Goal: Complete application form: Complete application form

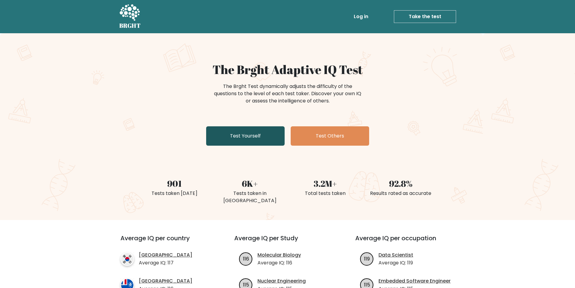
click at [255, 140] on link "Test Yourself" at bounding box center [245, 135] width 78 height 19
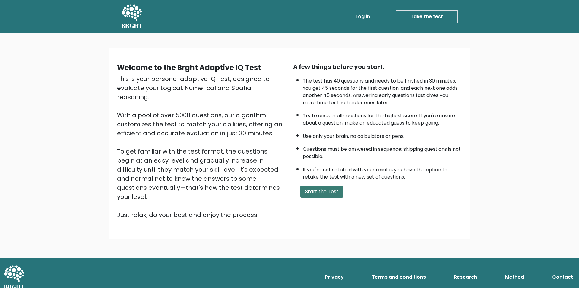
click at [316, 194] on button "Start the Test" at bounding box center [322, 191] width 43 height 12
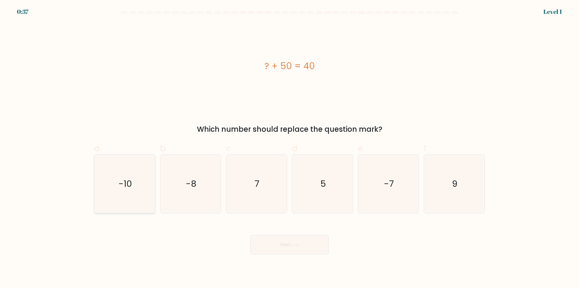
click at [133, 183] on icon "-10" at bounding box center [125, 183] width 58 height 58
click at [290, 148] on input "a. -10" at bounding box center [290, 146] width 0 height 4
radio input "true"
click at [295, 249] on button "Next" at bounding box center [289, 244] width 78 height 19
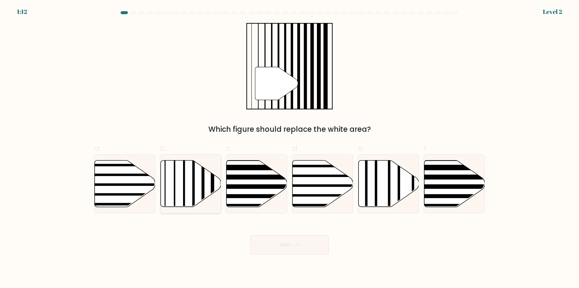
click at [188, 189] on icon at bounding box center [191, 183] width 61 height 46
click at [290, 148] on input "b." at bounding box center [290, 146] width 0 height 4
radio input "true"
click at [296, 248] on button "Next" at bounding box center [289, 244] width 78 height 19
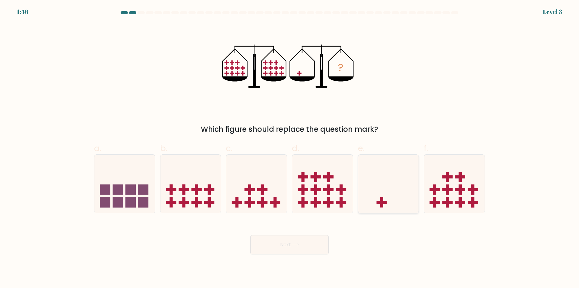
click at [383, 203] on rect at bounding box center [382, 201] width 10 height 3
click at [290, 148] on input "e." at bounding box center [290, 146] width 0 height 4
radio input "true"
click at [272, 246] on button "Next" at bounding box center [289, 244] width 78 height 19
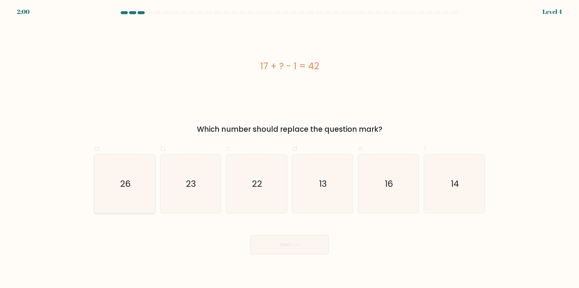
click at [122, 190] on icon "26" at bounding box center [125, 183] width 58 height 58
click at [290, 148] on input "a. 26" at bounding box center [290, 146] width 0 height 4
radio input "true"
click at [294, 246] on icon at bounding box center [295, 244] width 8 height 3
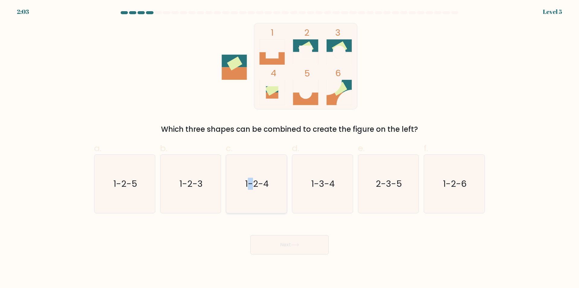
click at [251, 179] on text "1-2-4" at bounding box center [258, 184] width 24 height 12
click at [270, 185] on icon "1-2-4" at bounding box center [256, 183] width 58 height 58
click at [290, 148] on input "c. 1-2-4" at bounding box center [290, 146] width 0 height 4
radio input "true"
click at [290, 243] on button "Next" at bounding box center [289, 244] width 78 height 19
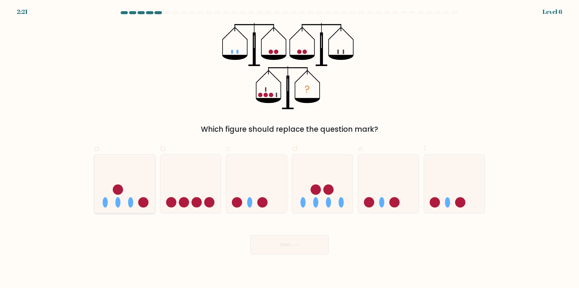
click at [127, 202] on icon at bounding box center [124, 184] width 61 height 50
click at [290, 148] on input "a." at bounding box center [290, 146] width 0 height 4
radio input "true"
click at [280, 249] on button "Next" at bounding box center [289, 244] width 78 height 19
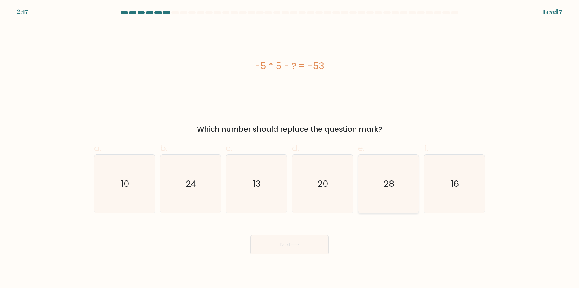
click at [395, 183] on icon "28" at bounding box center [388, 183] width 58 height 58
click at [290, 148] on input "e. 28" at bounding box center [290, 146] width 0 height 4
radio input "true"
click at [310, 246] on button "Next" at bounding box center [289, 244] width 78 height 19
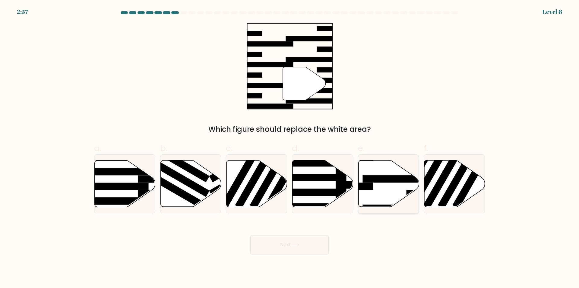
click at [399, 179] on rect at bounding box center [396, 178] width 66 height 7
click at [290, 148] on input "e." at bounding box center [290, 146] width 0 height 4
radio input "true"
click at [307, 249] on button "Next" at bounding box center [289, 244] width 78 height 19
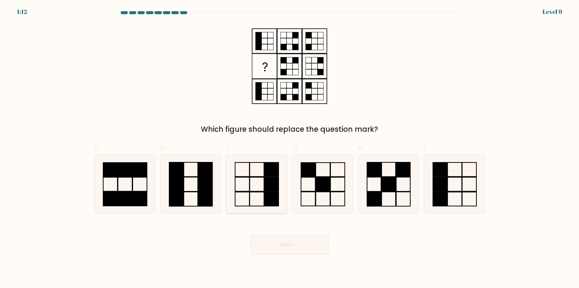
click at [253, 187] on icon at bounding box center [256, 183] width 58 height 58
click at [290, 148] on input "c." at bounding box center [290, 146] width 0 height 4
radio input "true"
click at [284, 245] on button "Next" at bounding box center [289, 244] width 78 height 19
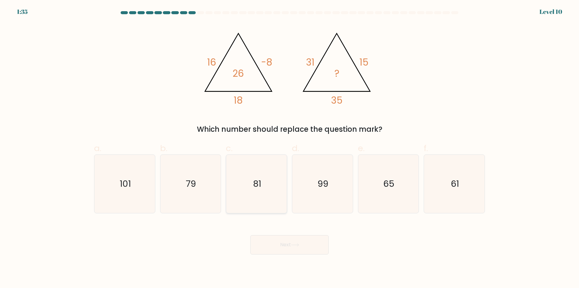
click at [260, 181] on text "81" at bounding box center [257, 184] width 8 height 12
click at [290, 148] on input "c. 81" at bounding box center [290, 146] width 0 height 4
radio input "true"
click at [298, 247] on button "Next" at bounding box center [289, 244] width 78 height 19
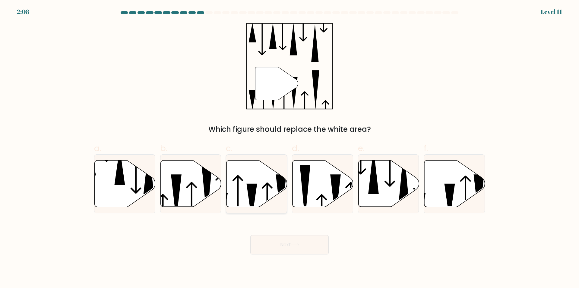
click at [252, 189] on icon at bounding box center [252, 201] width 11 height 37
click at [290, 148] on input "c." at bounding box center [290, 146] width 0 height 4
radio input "true"
click at [293, 246] on icon at bounding box center [295, 244] width 8 height 3
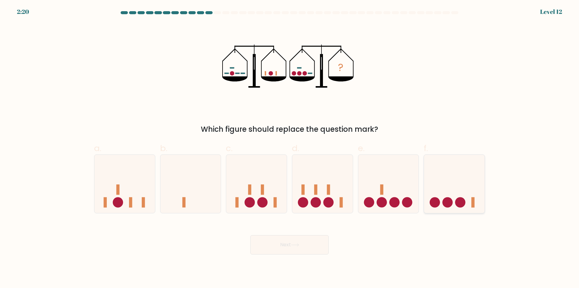
click at [440, 180] on icon at bounding box center [454, 184] width 61 height 50
click at [290, 148] on input "f." at bounding box center [290, 146] width 0 height 4
radio input "true"
click at [282, 243] on button "Next" at bounding box center [289, 244] width 78 height 19
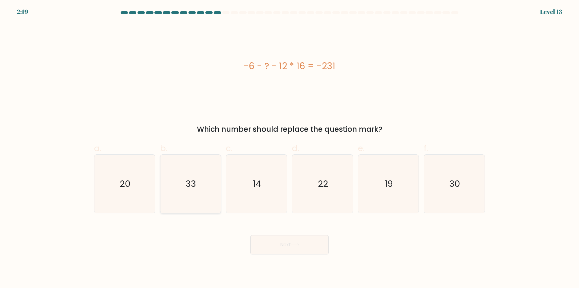
click at [179, 183] on icon "33" at bounding box center [190, 183] width 58 height 58
click at [290, 148] on input "b. 33" at bounding box center [290, 146] width 0 height 4
radio input "true"
click at [282, 245] on button "Next" at bounding box center [289, 244] width 78 height 19
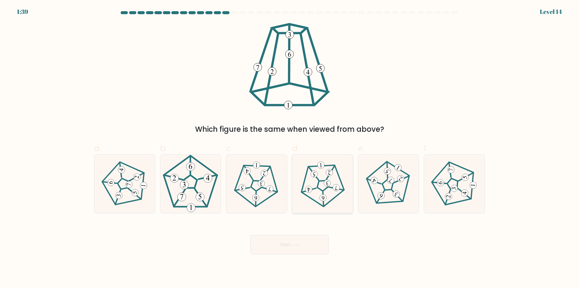
click at [342, 177] on icon at bounding box center [322, 184] width 46 height 46
click at [290, 148] on input "d." at bounding box center [290, 146] width 0 height 4
radio input "true"
click at [296, 247] on button "Next" at bounding box center [289, 244] width 78 height 19
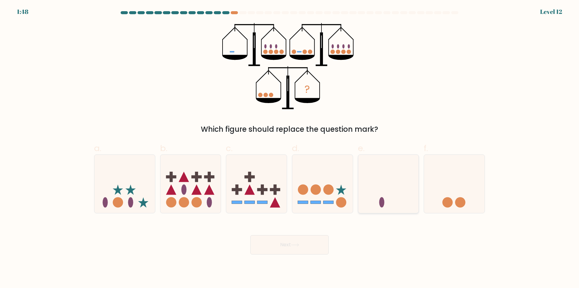
click at [390, 189] on icon at bounding box center [388, 184] width 61 height 50
click at [290, 148] on input "e." at bounding box center [290, 146] width 0 height 4
radio input "true"
click at [295, 246] on icon at bounding box center [295, 244] width 8 height 3
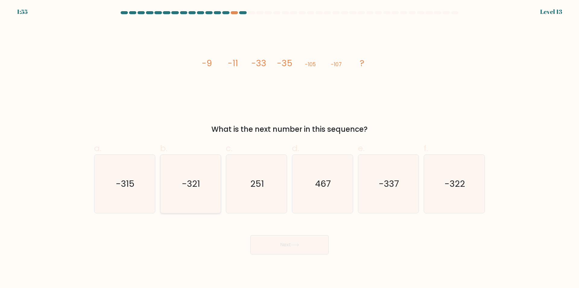
click at [195, 173] on icon "-321" at bounding box center [190, 183] width 58 height 58
click at [290, 148] on input "b. -321" at bounding box center [290, 146] width 0 height 4
radio input "true"
click at [294, 245] on icon at bounding box center [295, 244] width 8 height 3
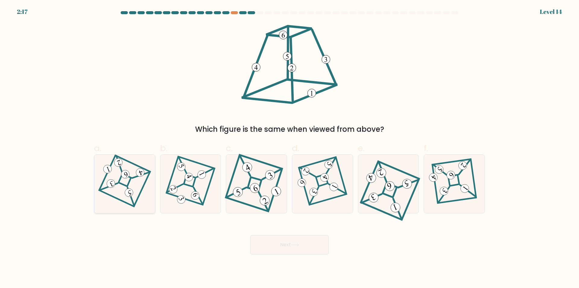
click at [112, 180] on 869 at bounding box center [111, 183] width 11 height 11
click at [290, 148] on input "a." at bounding box center [290, 146] width 0 height 4
radio input "true"
click at [304, 245] on button "Next" at bounding box center [289, 244] width 78 height 19
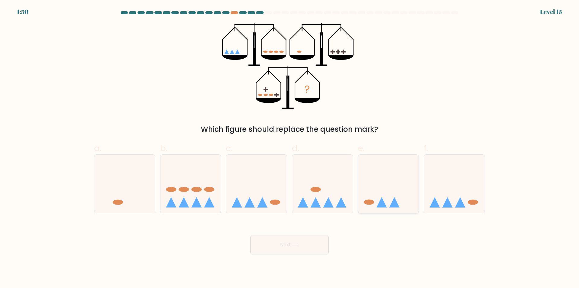
click at [392, 192] on icon at bounding box center [388, 184] width 61 height 50
click at [290, 148] on input "e." at bounding box center [290, 146] width 0 height 4
radio input "true"
click at [286, 248] on button "Next" at bounding box center [289, 244] width 78 height 19
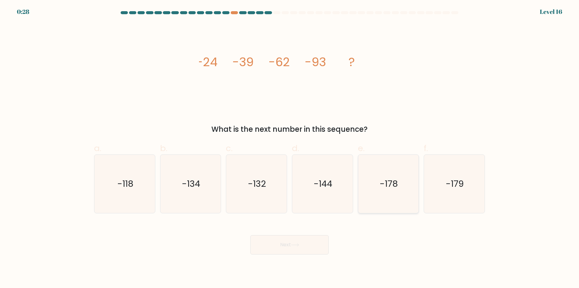
click at [384, 186] on text "-178" at bounding box center [389, 184] width 18 height 12
click at [290, 148] on input "e. -178" at bounding box center [290, 146] width 0 height 4
radio input "true"
click at [298, 245] on icon at bounding box center [294, 244] width 7 height 3
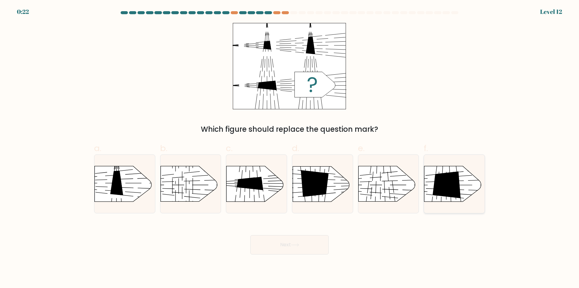
click at [447, 190] on icon at bounding box center [447, 184] width 28 height 27
click at [290, 148] on input "f." at bounding box center [290, 146] width 0 height 4
radio input "true"
click at [297, 243] on icon at bounding box center [295, 244] width 8 height 3
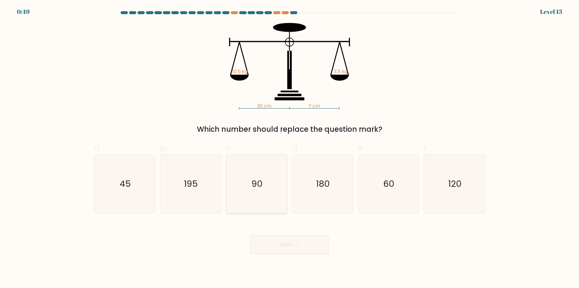
click at [260, 182] on text "90" at bounding box center [257, 184] width 11 height 12
click at [290, 148] on input "c. 90" at bounding box center [290, 146] width 0 height 4
radio input "true"
click at [301, 245] on button "Next" at bounding box center [289, 244] width 78 height 19
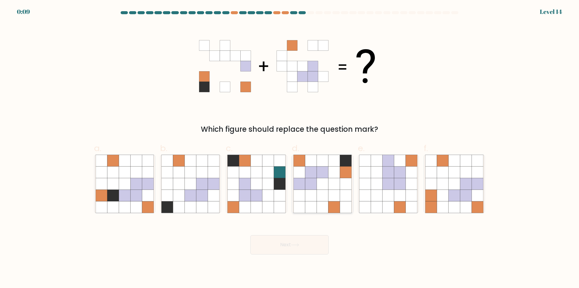
click at [326, 188] on icon at bounding box center [322, 183] width 11 height 11
click at [290, 148] on input "d." at bounding box center [290, 146] width 0 height 4
radio input "true"
click at [292, 248] on button "Next" at bounding box center [289, 244] width 78 height 19
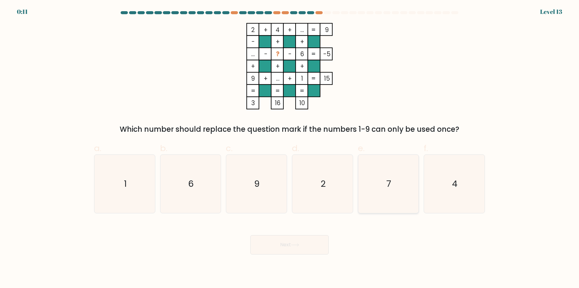
click at [386, 189] on icon "7" at bounding box center [388, 183] width 58 height 58
click at [290, 148] on input "e. 7" at bounding box center [290, 146] width 0 height 4
radio input "true"
click at [288, 248] on button "Next" at bounding box center [289, 244] width 78 height 19
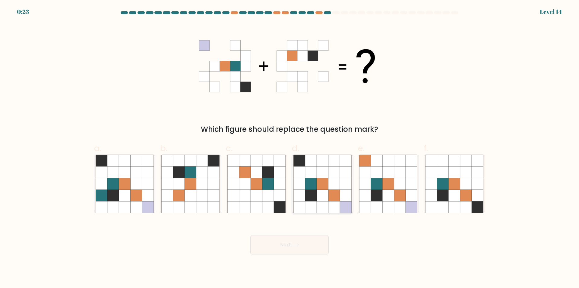
click at [315, 203] on icon at bounding box center [310, 206] width 11 height 11
click at [290, 148] on input "d." at bounding box center [290, 146] width 0 height 4
radio input "true"
click at [299, 243] on icon at bounding box center [295, 244] width 8 height 3
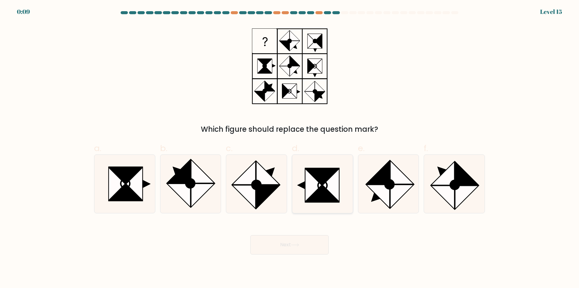
click at [312, 187] on icon at bounding box center [313, 184] width 17 height 33
click at [290, 148] on input "d." at bounding box center [290, 146] width 0 height 4
radio input "true"
click at [293, 243] on button "Next" at bounding box center [289, 244] width 78 height 19
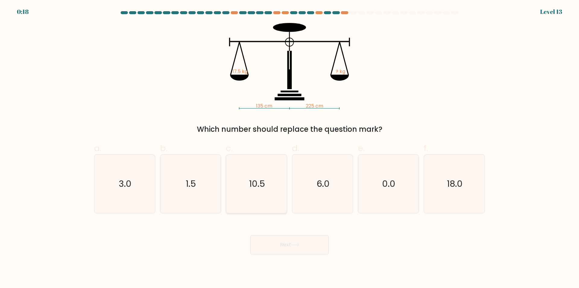
click at [266, 182] on icon "10.5" at bounding box center [256, 183] width 58 height 58
click at [290, 148] on input "c. 10.5" at bounding box center [290, 146] width 0 height 4
radio input "true"
click at [293, 246] on icon at bounding box center [295, 244] width 8 height 3
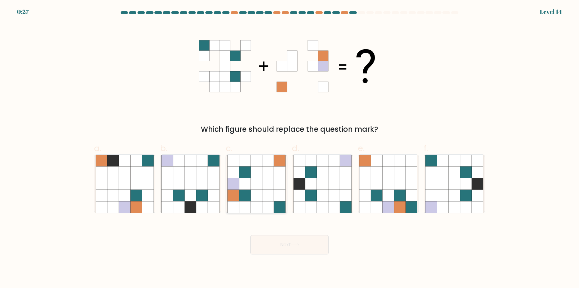
click at [253, 188] on icon at bounding box center [256, 183] width 11 height 11
click at [290, 148] on input "c." at bounding box center [290, 146] width 0 height 4
radio input "true"
click at [288, 239] on button "Next" at bounding box center [289, 244] width 78 height 19
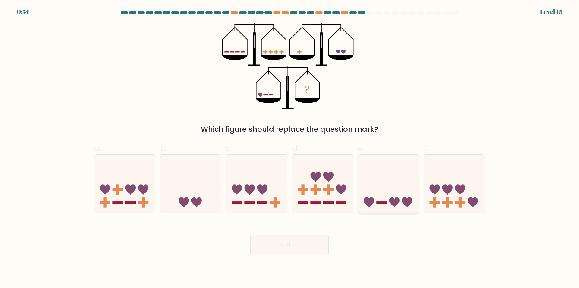
click at [376, 184] on icon at bounding box center [388, 184] width 61 height 50
click at [290, 148] on input "e." at bounding box center [290, 146] width 0 height 4
radio input "true"
click at [286, 244] on button "Next" at bounding box center [289, 244] width 78 height 19
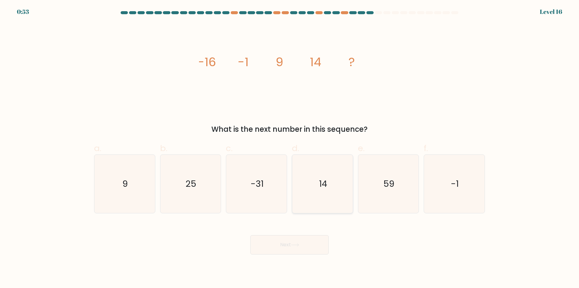
click at [323, 177] on icon "14" at bounding box center [323, 183] width 58 height 58
click at [290, 148] on input "d. 14" at bounding box center [290, 146] width 0 height 4
radio input "true"
click at [297, 246] on icon at bounding box center [295, 244] width 8 height 3
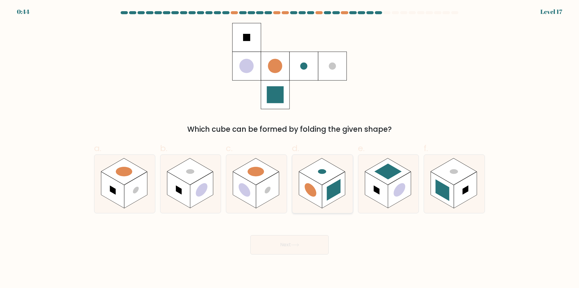
click at [322, 183] on rect at bounding box center [322, 171] width 46 height 27
click at [290, 148] on input "d." at bounding box center [290, 146] width 0 height 4
radio input "true"
click at [292, 244] on button "Next" at bounding box center [289, 244] width 78 height 19
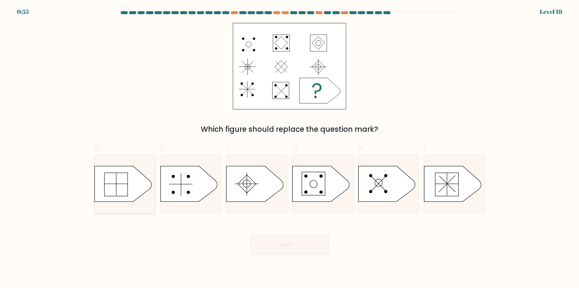
click at [115, 186] on icon at bounding box center [123, 183] width 57 height 35
click at [290, 148] on input "a." at bounding box center [290, 146] width 0 height 4
radio input "true"
click at [287, 243] on button "Next" at bounding box center [289, 244] width 78 height 19
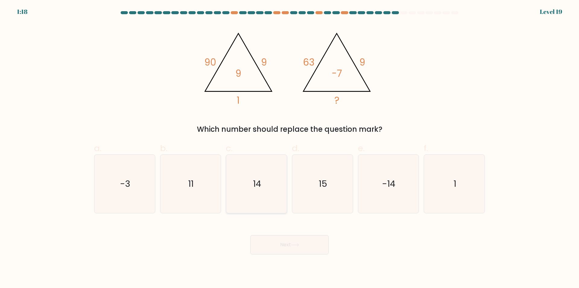
click at [259, 192] on icon "14" at bounding box center [256, 183] width 58 height 58
click at [290, 148] on input "c. 14" at bounding box center [290, 146] width 0 height 4
radio input "true"
click at [284, 240] on button "Next" at bounding box center [289, 244] width 78 height 19
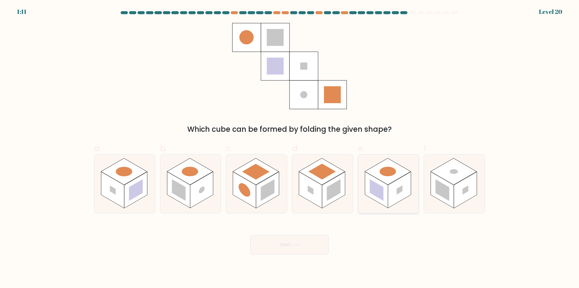
click at [382, 191] on rect at bounding box center [377, 190] width 14 height 22
click at [290, 148] on input "e." at bounding box center [290, 146] width 0 height 4
radio input "true"
click at [293, 248] on button "Next" at bounding box center [289, 244] width 78 height 19
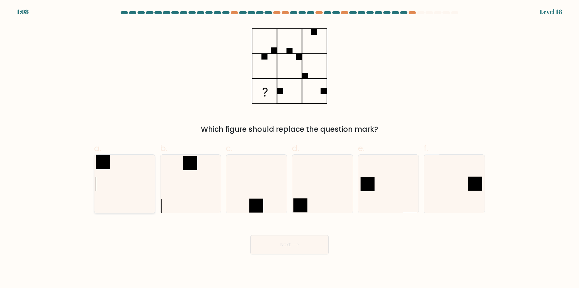
click at [117, 192] on icon at bounding box center [125, 183] width 58 height 58
click at [290, 148] on input "a." at bounding box center [290, 146] width 0 height 4
radio input "true"
click at [283, 243] on button "Next" at bounding box center [289, 244] width 78 height 19
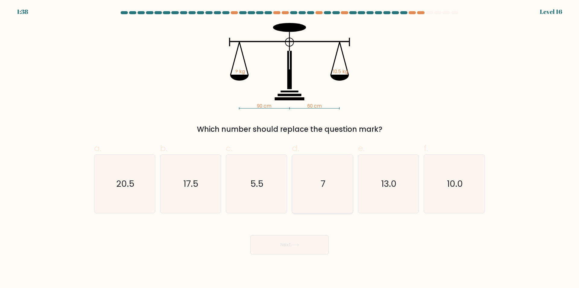
click at [320, 178] on icon "7" at bounding box center [323, 183] width 58 height 58
click at [290, 148] on input "d. 7" at bounding box center [290, 146] width 0 height 4
radio input "true"
click at [311, 242] on button "Next" at bounding box center [289, 244] width 78 height 19
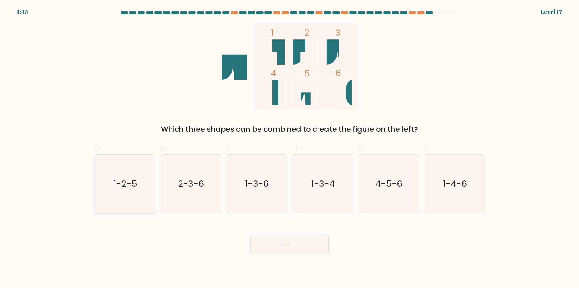
click at [122, 176] on icon "1-2-5" at bounding box center [125, 183] width 58 height 58
click at [290, 148] on input "a. 1-2-5" at bounding box center [290, 146] width 0 height 4
radio input "true"
click at [288, 245] on button "Next" at bounding box center [289, 244] width 78 height 19
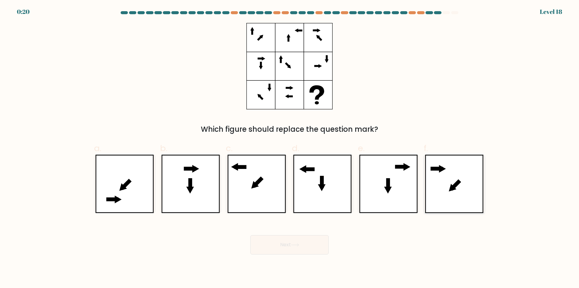
click at [469, 186] on icon at bounding box center [454, 183] width 59 height 58
click at [290, 148] on input "f." at bounding box center [290, 146] width 0 height 4
radio input "true"
click at [280, 247] on button "Next" at bounding box center [289, 244] width 78 height 19
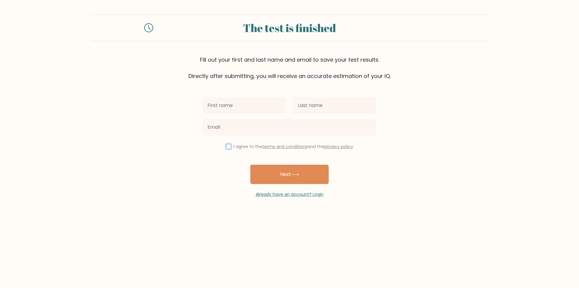
click at [228, 148] on input "checkbox" at bounding box center [228, 146] width 5 height 5
checkbox input "true"
click at [297, 177] on button "Next" at bounding box center [289, 173] width 78 height 19
